Goal: Task Accomplishment & Management: Use online tool/utility

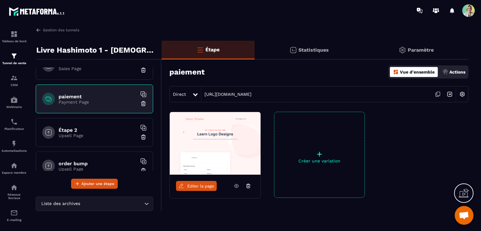
scroll to position [63, 0]
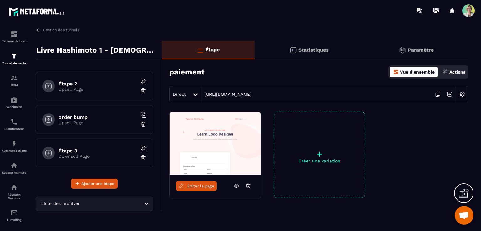
click at [140, 125] on img at bounding box center [143, 124] width 6 height 6
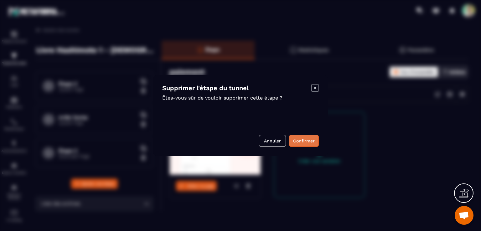
click at [297, 143] on button "Confirmer" at bounding box center [304, 141] width 30 height 12
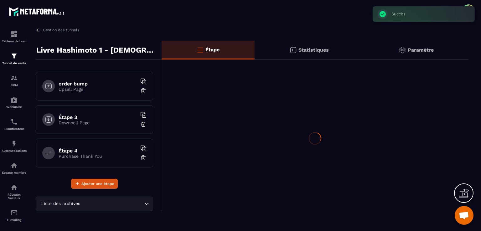
scroll to position [29, 0]
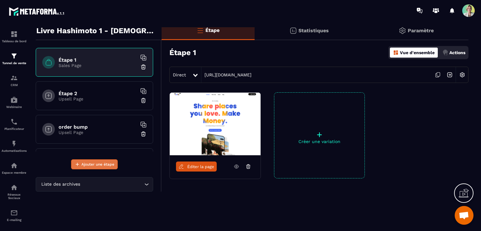
click at [113, 166] on span "Ajouter une étape" at bounding box center [97, 164] width 33 height 6
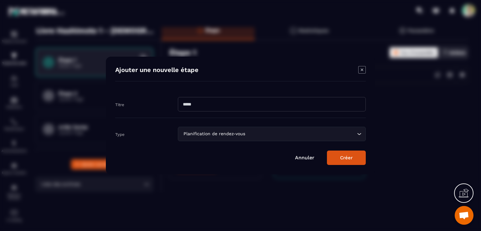
click at [194, 134] on div "Planification de rendez-vous" at bounding box center [268, 134] width 175 height 7
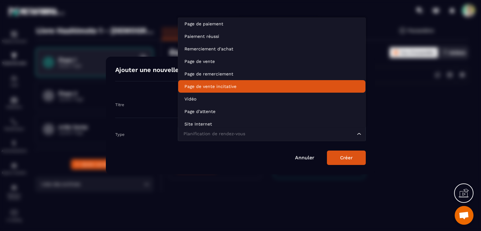
scroll to position [44, 0]
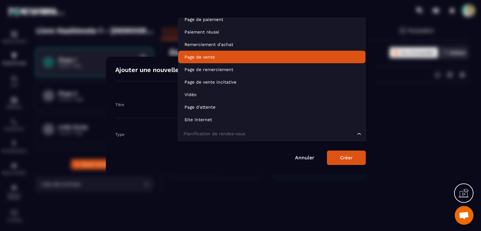
click at [216, 57] on p "Page de vente" at bounding box center [272, 57] width 175 height 6
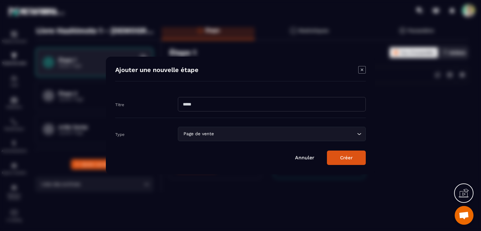
click at [217, 101] on input "Modal window" at bounding box center [272, 104] width 188 height 14
type input "**********"
click at [339, 156] on button "Créer" at bounding box center [346, 158] width 39 height 14
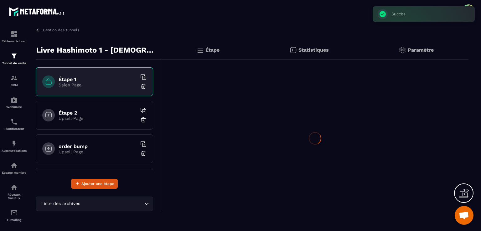
scroll to position [0, 0]
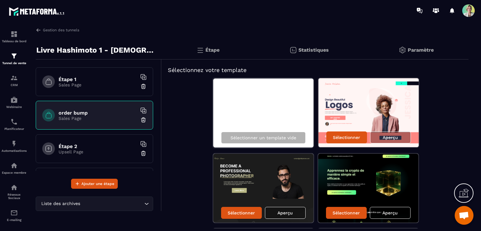
click at [359, 118] on img at bounding box center [369, 112] width 100 height 69
click at [359, 138] on p "Sélectionner" at bounding box center [346, 137] width 27 height 5
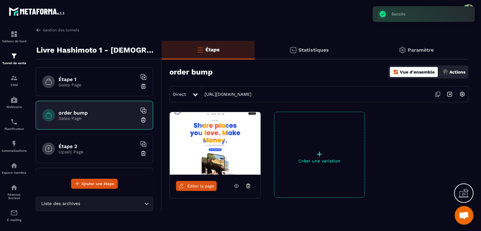
click at [207, 185] on span "Éditer la page" at bounding box center [200, 186] width 27 height 5
